Goal: Task Accomplishment & Management: Manage account settings

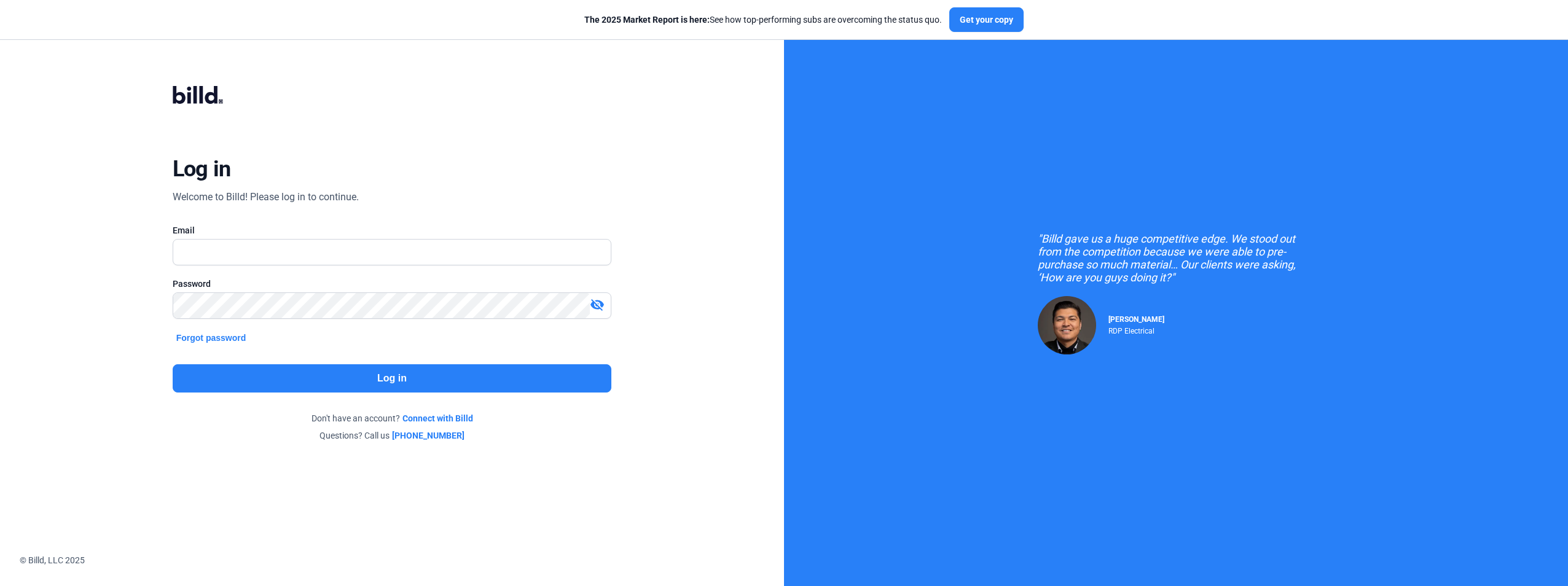
click at [234, 338] on button "Forgot password" at bounding box center [211, 338] width 77 height 14
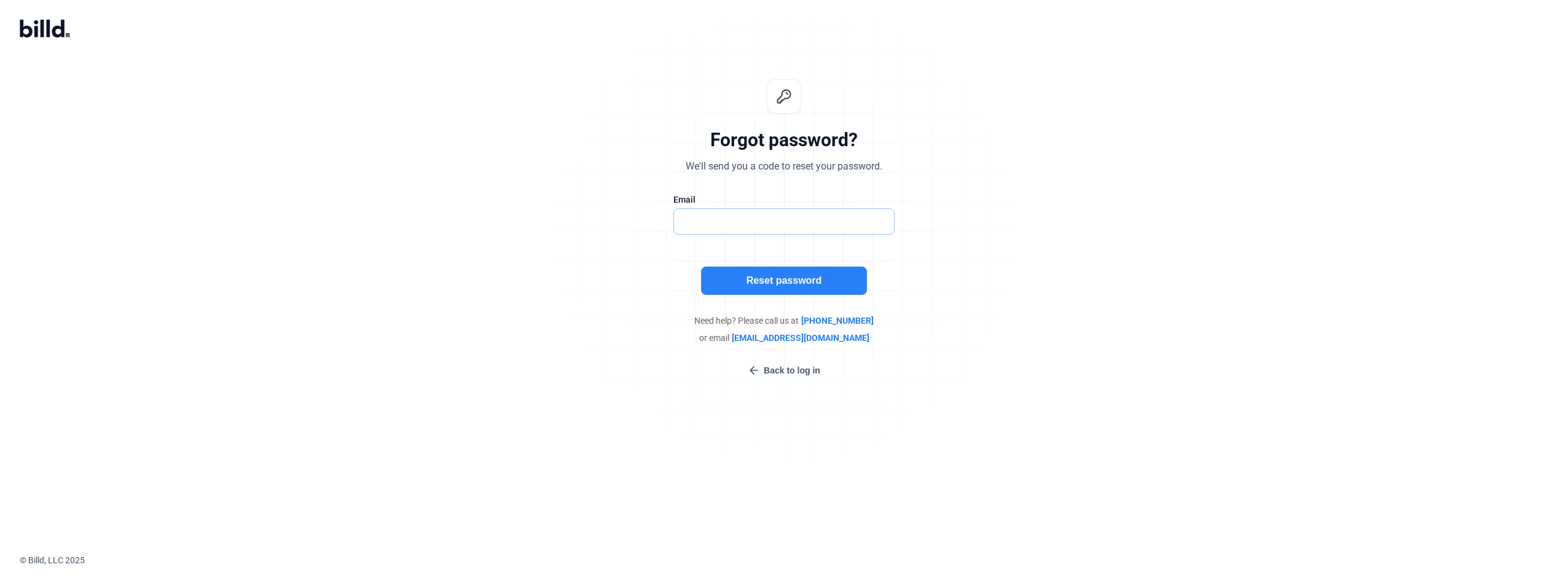
click at [693, 227] on input "text" at bounding box center [778, 221] width 207 height 25
type input "[PERSON_NAME][EMAIL_ADDRESS][PERSON_NAME][DOMAIN_NAME]"
click at [783, 275] on button "Reset password" at bounding box center [784, 280] width 166 height 28
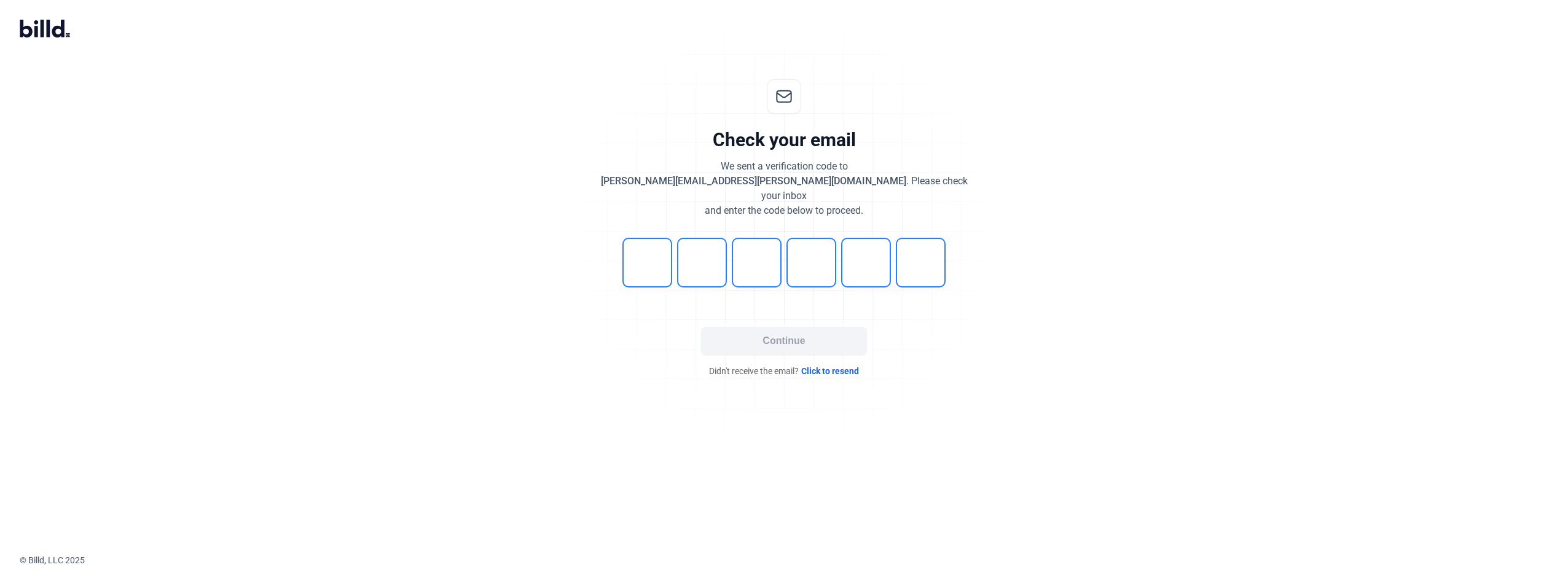
click at [783, 275] on div "Check your email We sent a verification code to [PERSON_NAME][EMAIL_ADDRESS][PE…" at bounding box center [784, 228] width 408 height 337
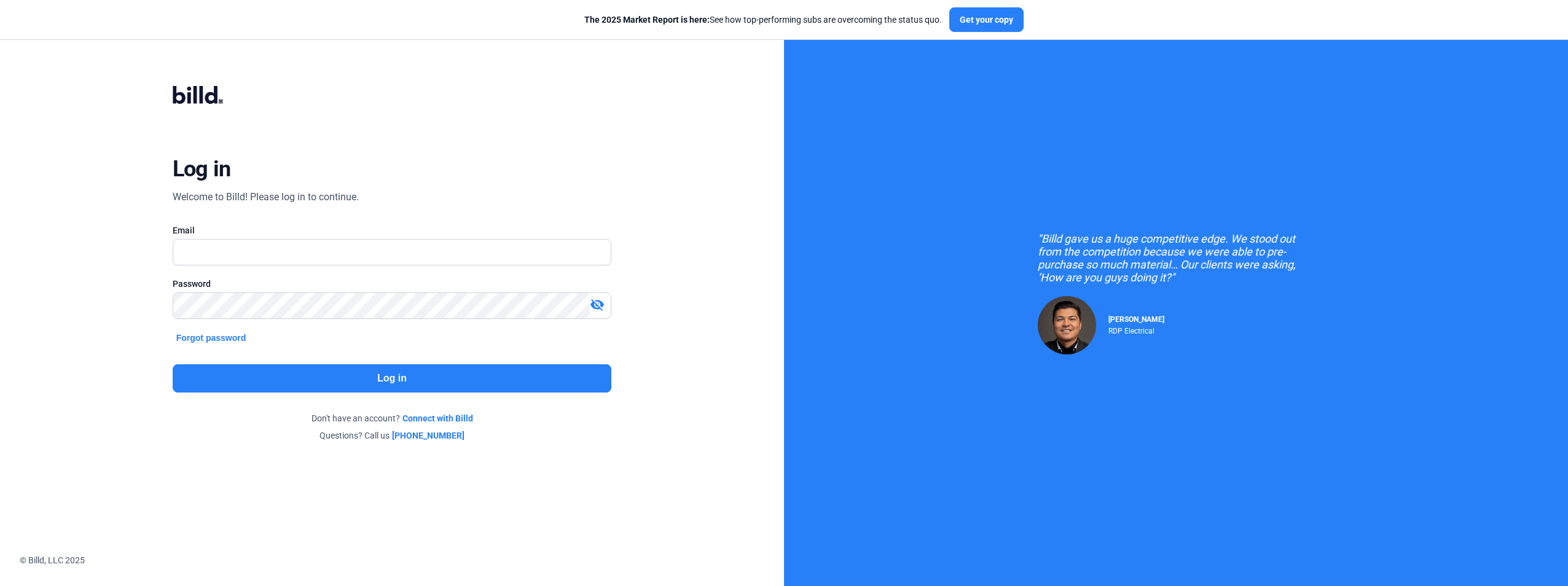
click at [432, 413] on link "Connect with Billd" at bounding box center [438, 418] width 71 height 13
